Goal: Task Accomplishment & Management: Manage account settings

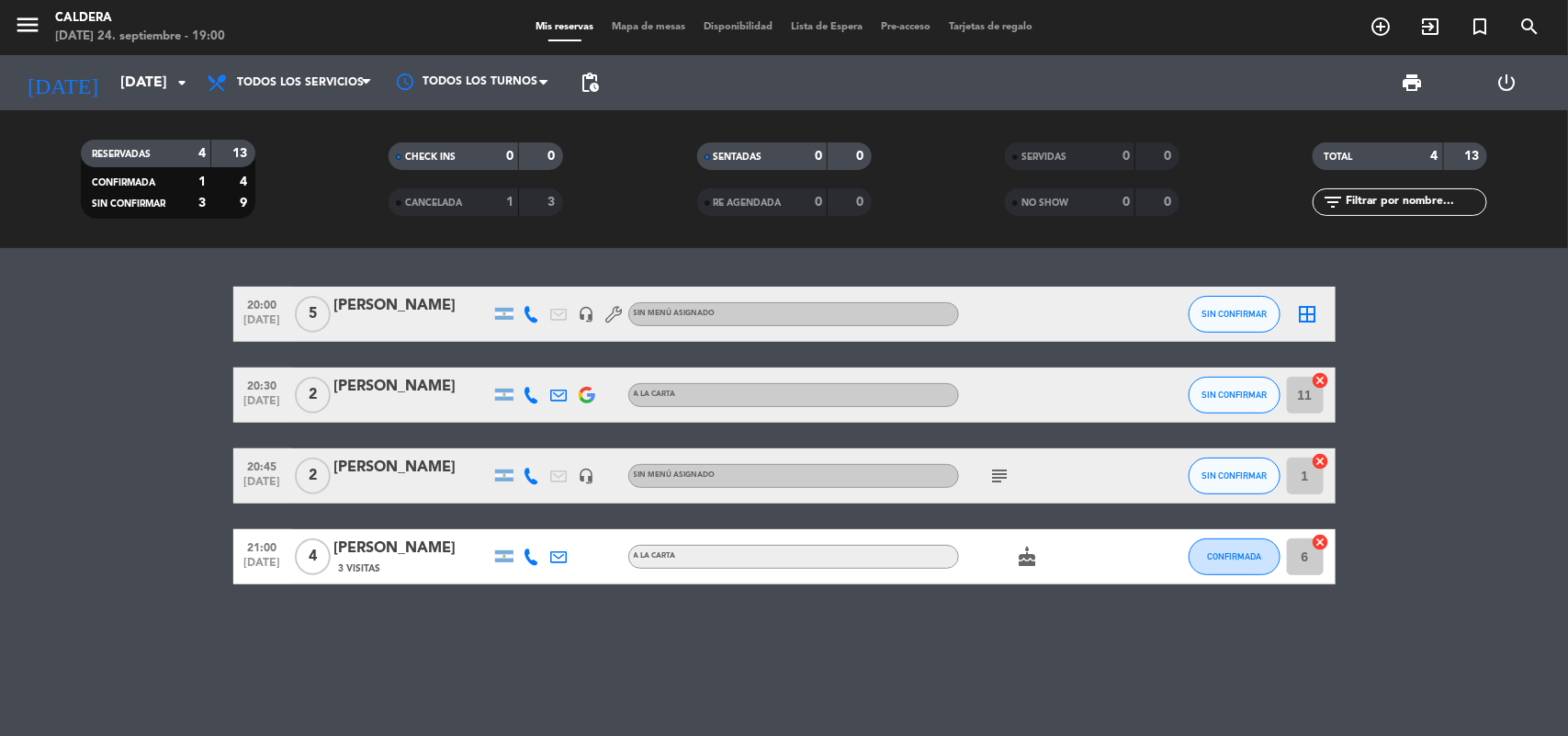
click at [993, 470] on icon "subject" at bounding box center [1000, 475] width 22 height 22
click at [1017, 556] on icon "cake" at bounding box center [1028, 557] width 22 height 22
click at [1053, 636] on div "20:00 [DATE] 5 [PERSON_NAME] headset_mic Sin menú asignado SIN CONFIRMAR border…" at bounding box center [784, 492] width 1568 height 488
click at [581, 397] on img at bounding box center [586, 394] width 16 height 16
click at [1002, 425] on div "20:00 [DATE] 5 [PERSON_NAME] headset_mic Sin menú asignado SIN CONFIRMAR border…" at bounding box center [784, 435] width 1103 height 297
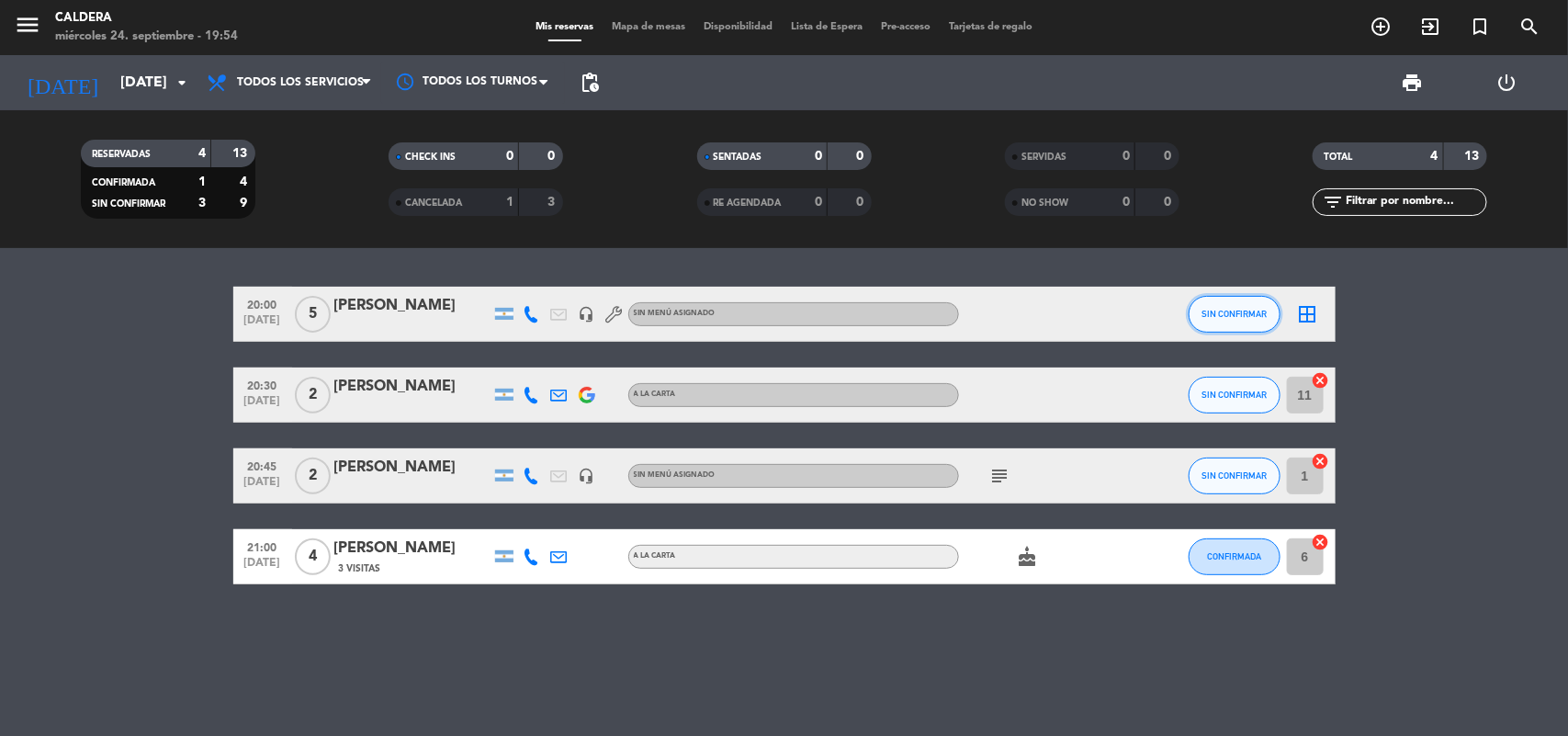
click at [1211, 317] on span "SIN CONFIRMAR" at bounding box center [1234, 313] width 66 height 10
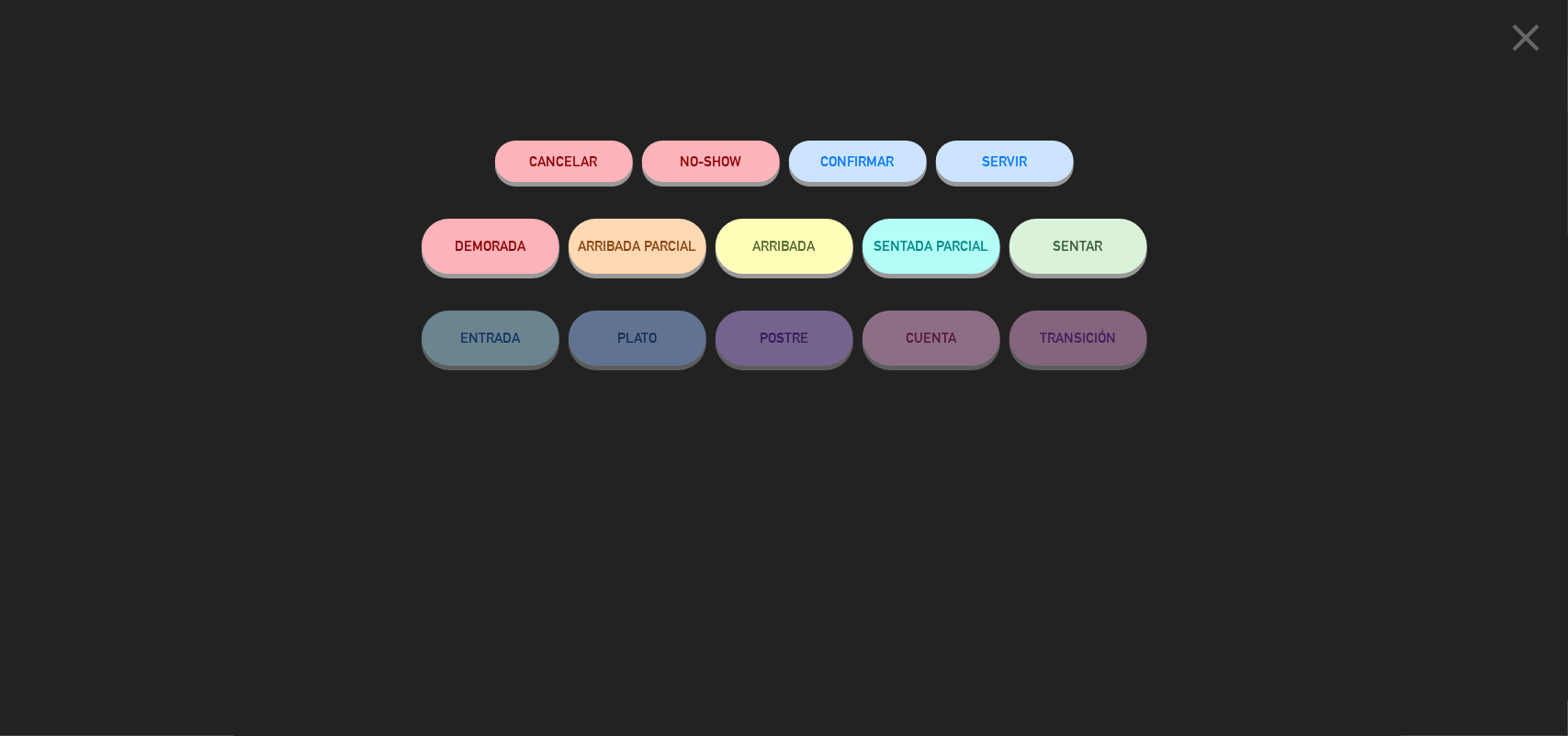
click at [969, 152] on button "SERVIR" at bounding box center [1005, 161] width 138 height 42
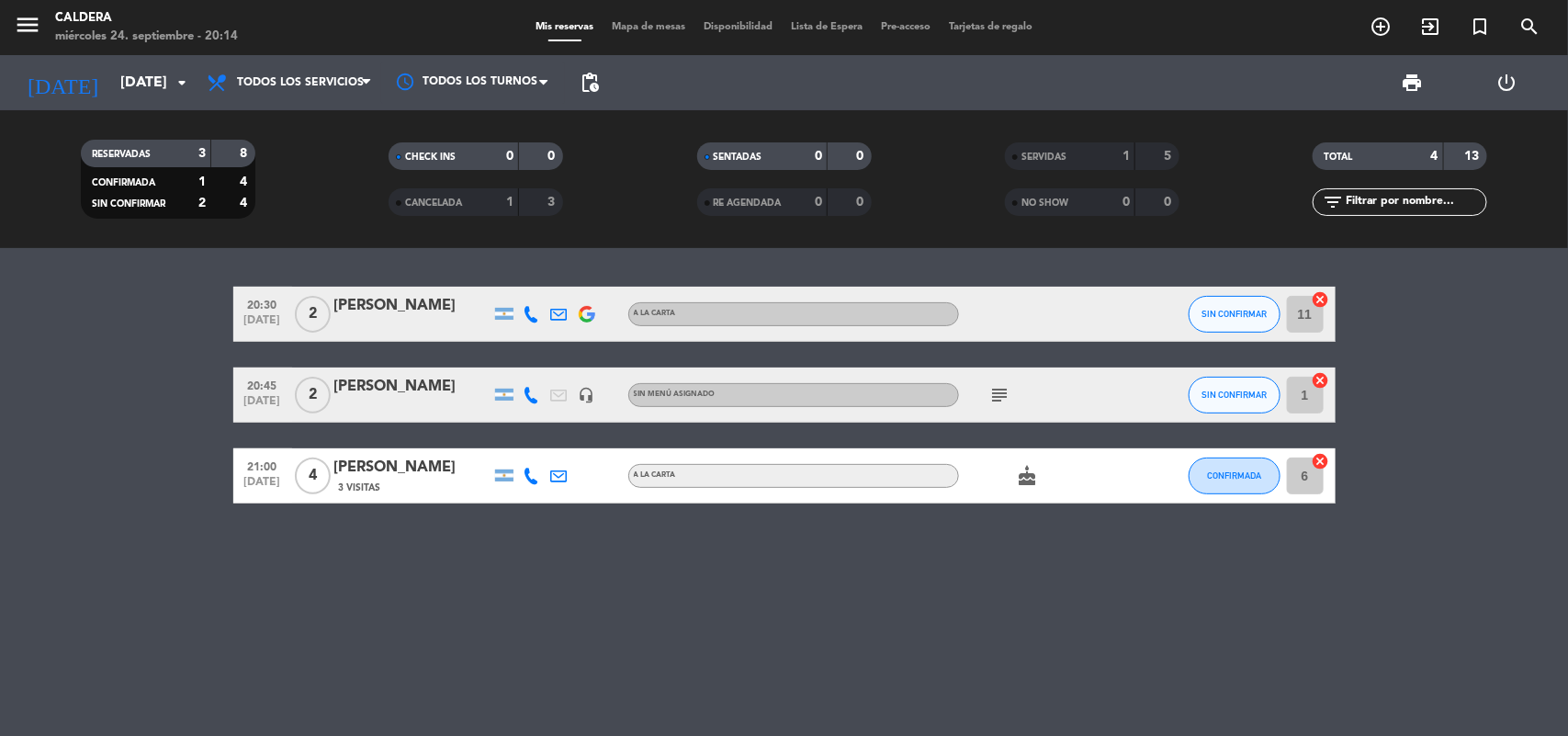
click at [990, 391] on icon "subject" at bounding box center [1000, 394] width 22 height 22
click at [1220, 480] on span "CONFIRMADA" at bounding box center [1234, 475] width 54 height 10
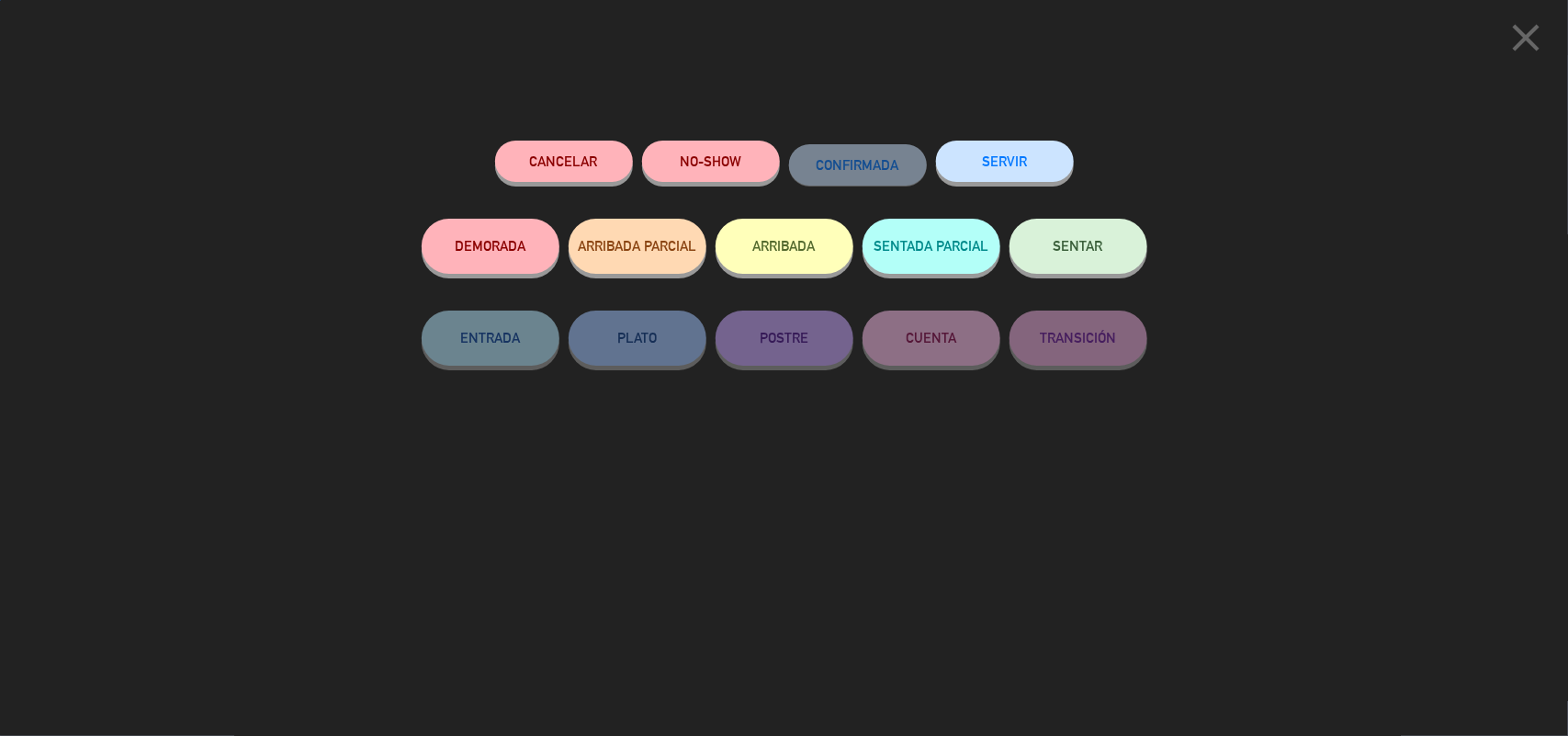
click at [1022, 180] on button "SERVIR" at bounding box center [1005, 161] width 138 height 42
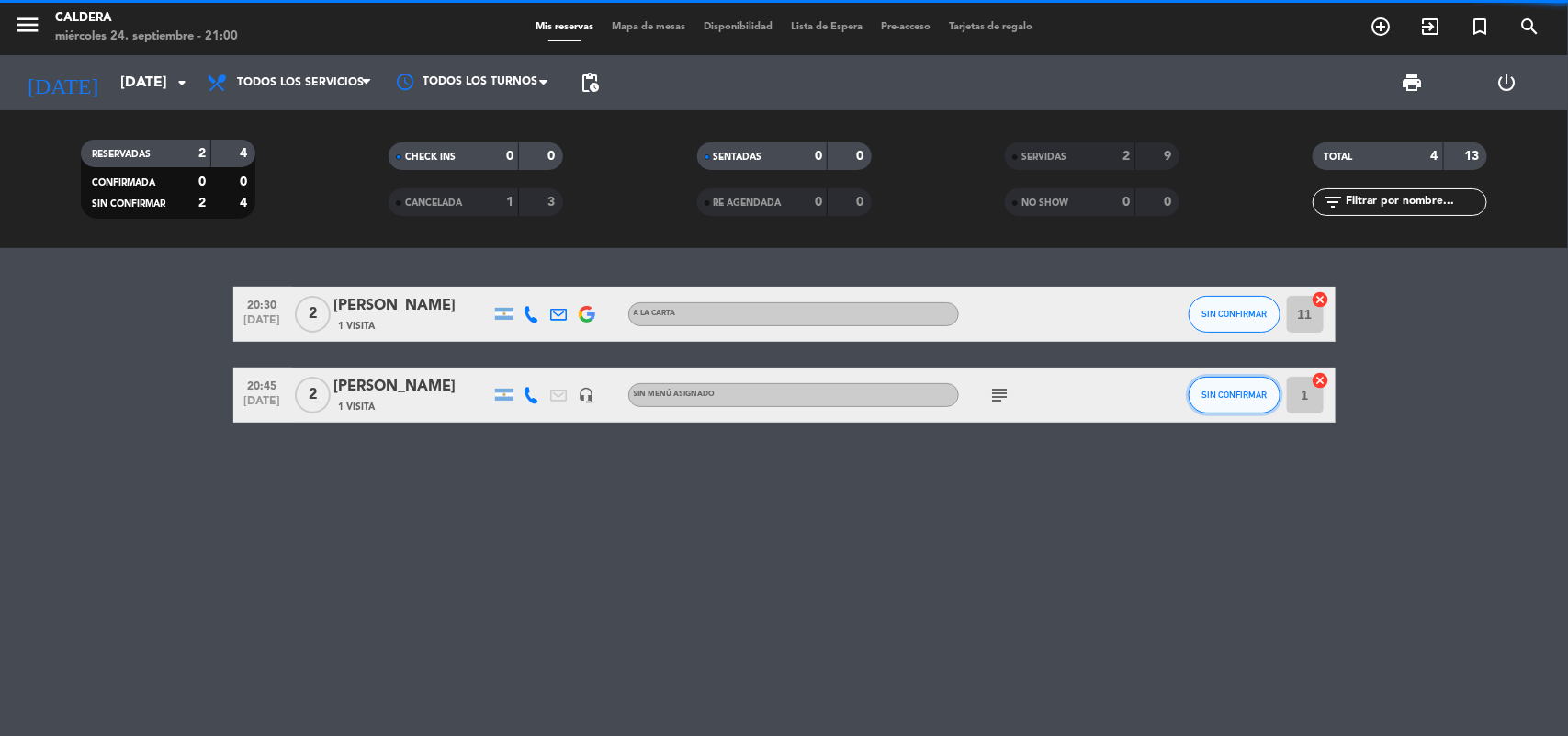
click at [1199, 401] on button "SIN CONFIRMAR" at bounding box center [1235, 395] width 92 height 37
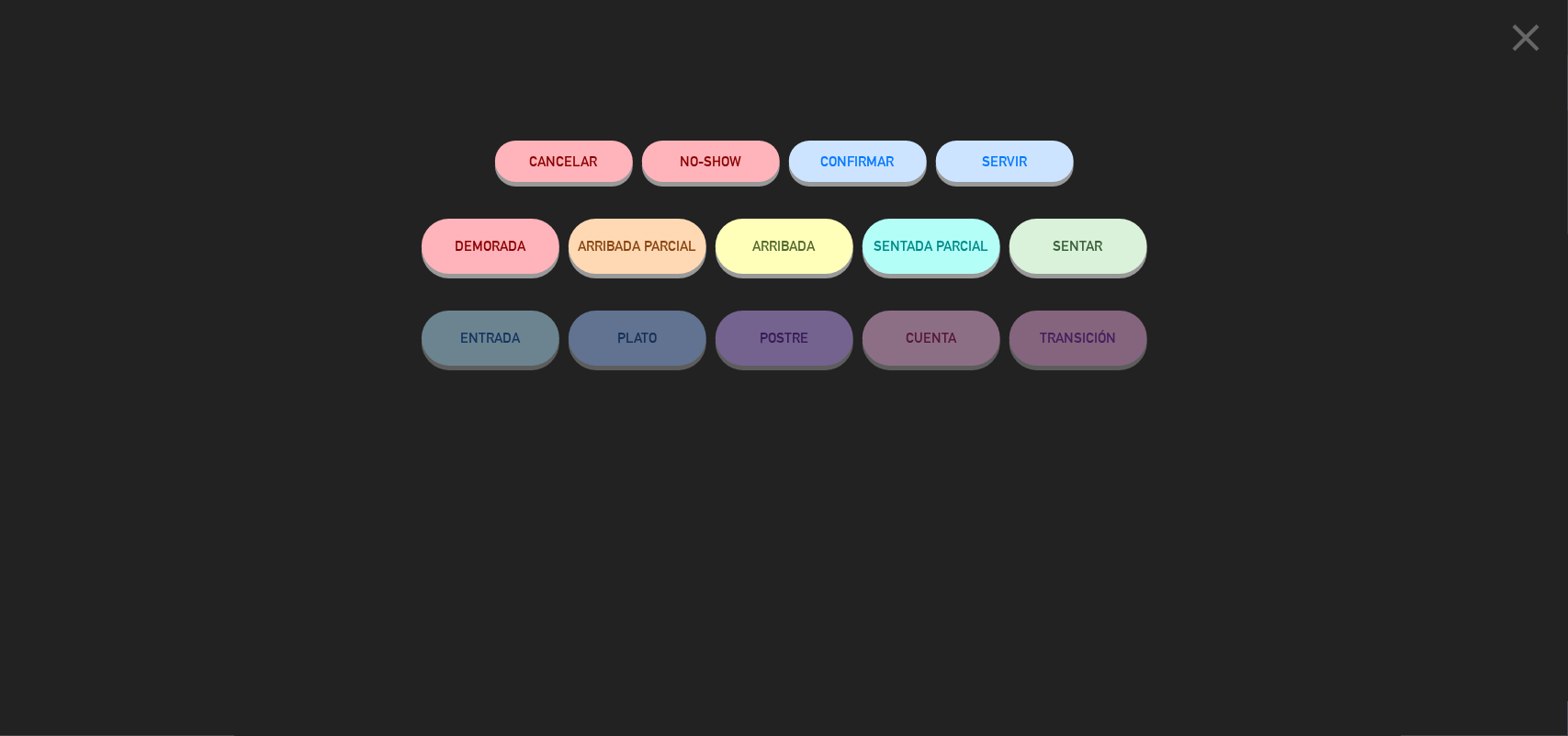
click at [1015, 156] on button "SERVIR" at bounding box center [1005, 161] width 138 height 42
